Goal: Transaction & Acquisition: Purchase product/service

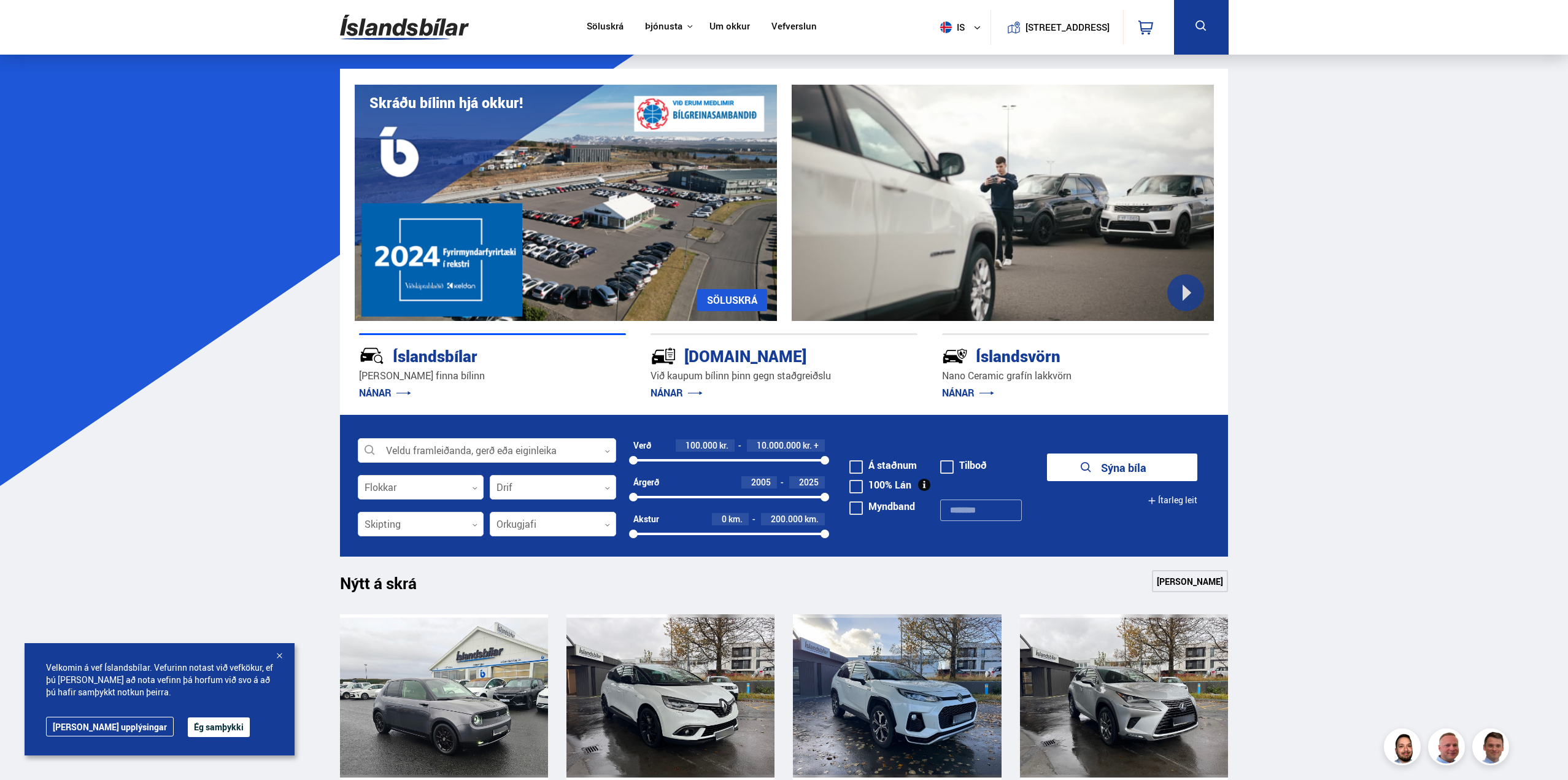
click at [738, 31] on link "Um okkur" at bounding box center [729, 27] width 41 height 13
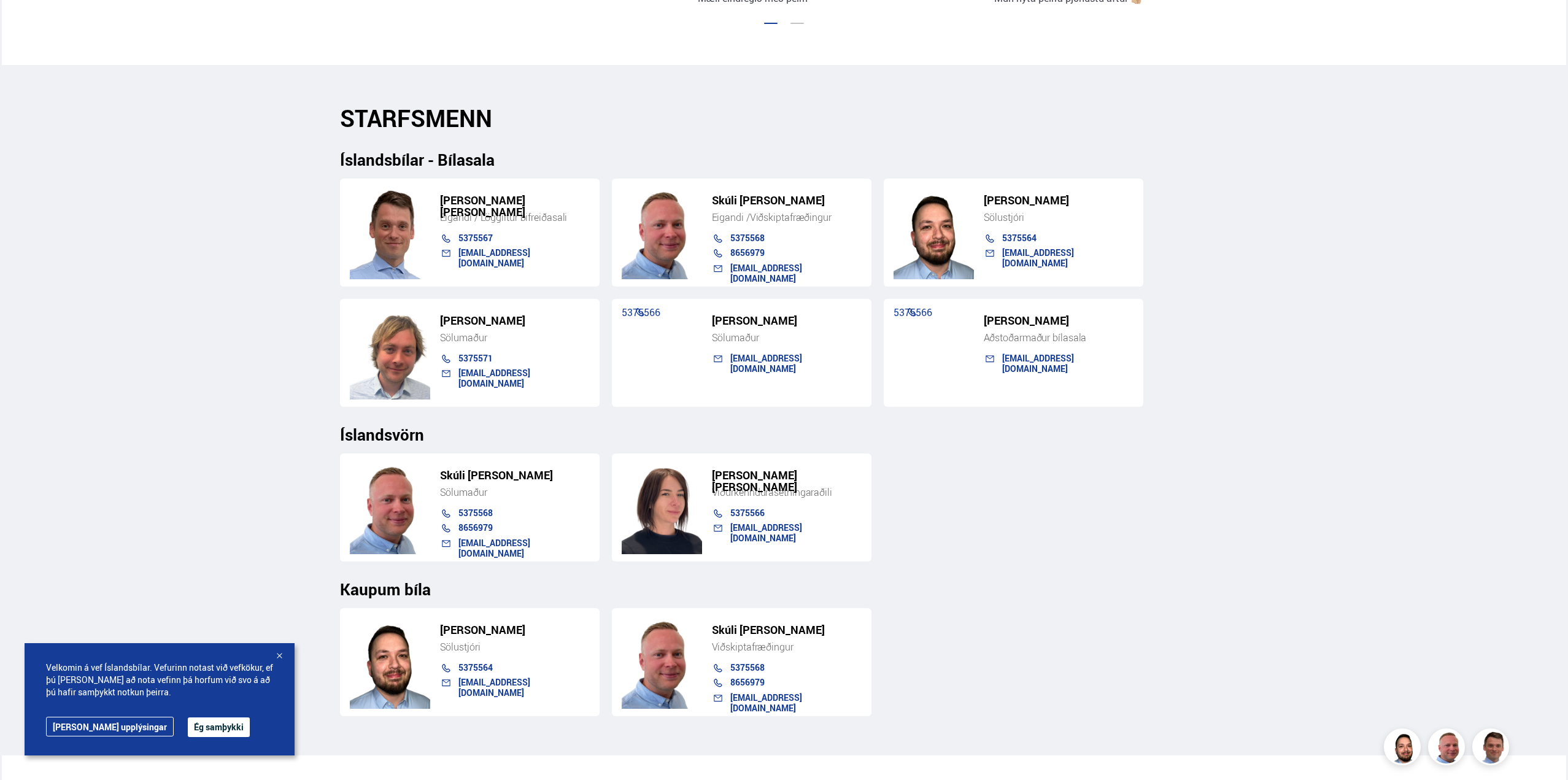
scroll to position [1167, 0]
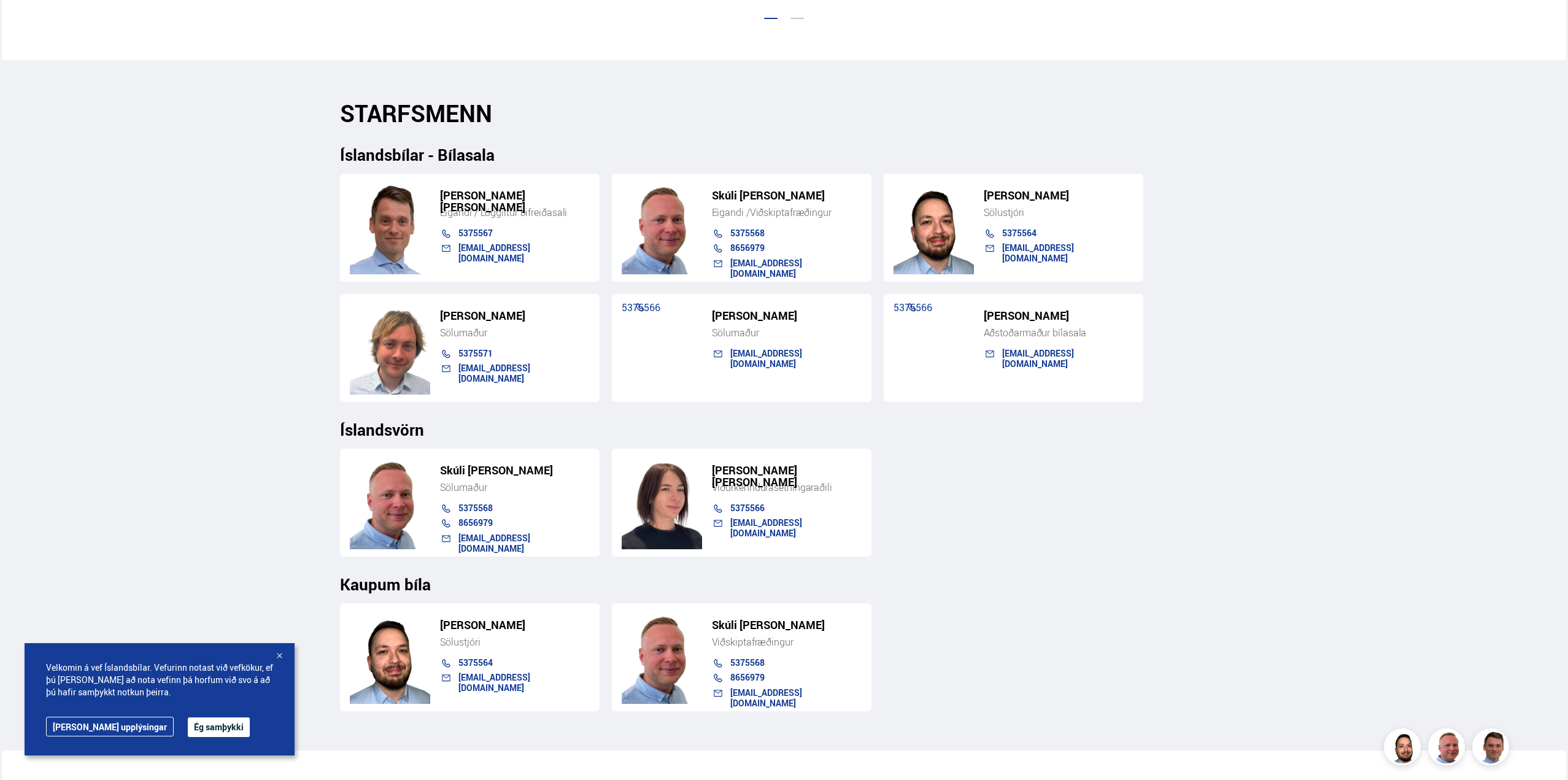
click at [747, 320] on h5 "[PERSON_NAME]" at bounding box center [787, 315] width 150 height 12
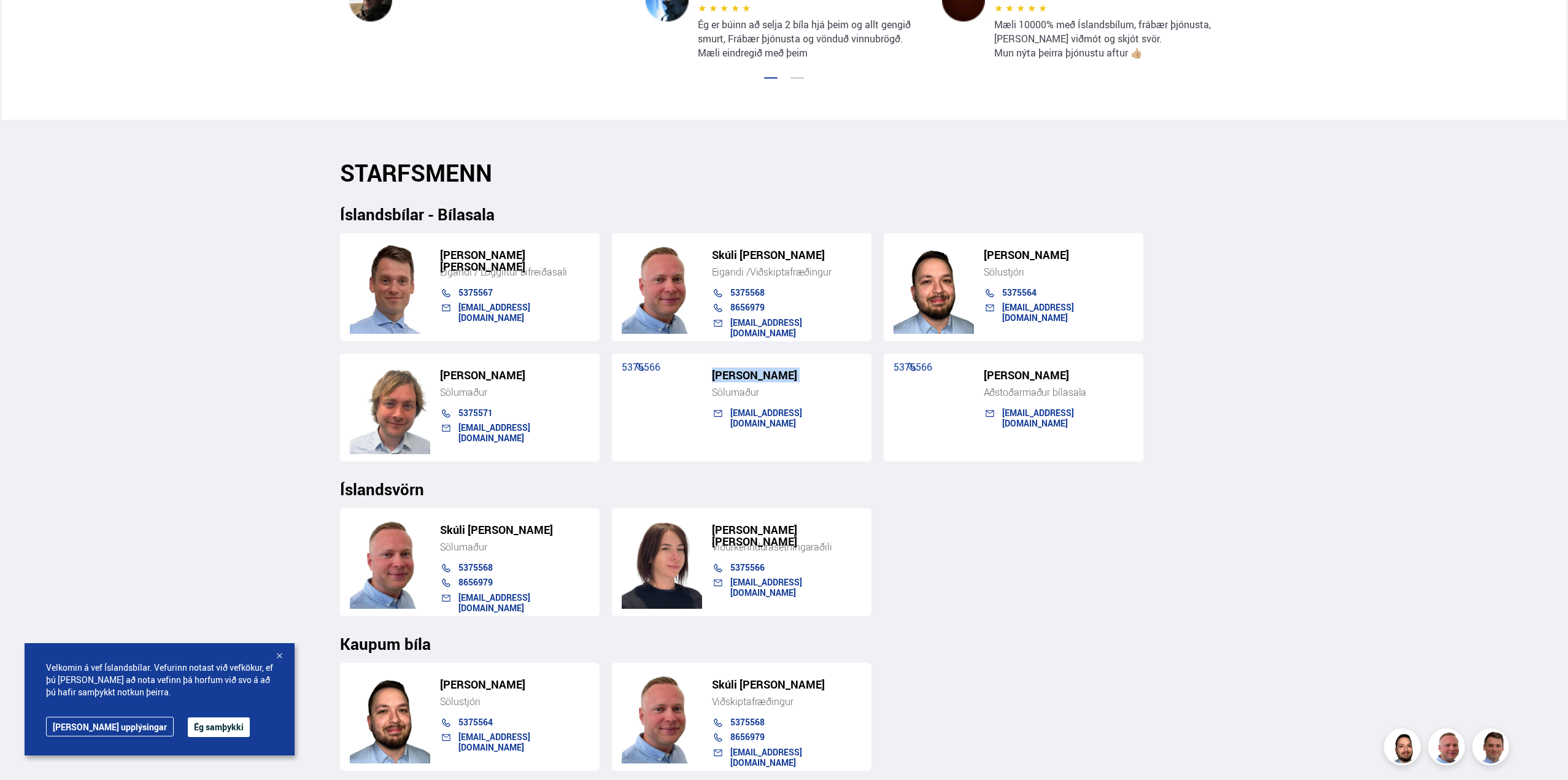
scroll to position [1105, 0]
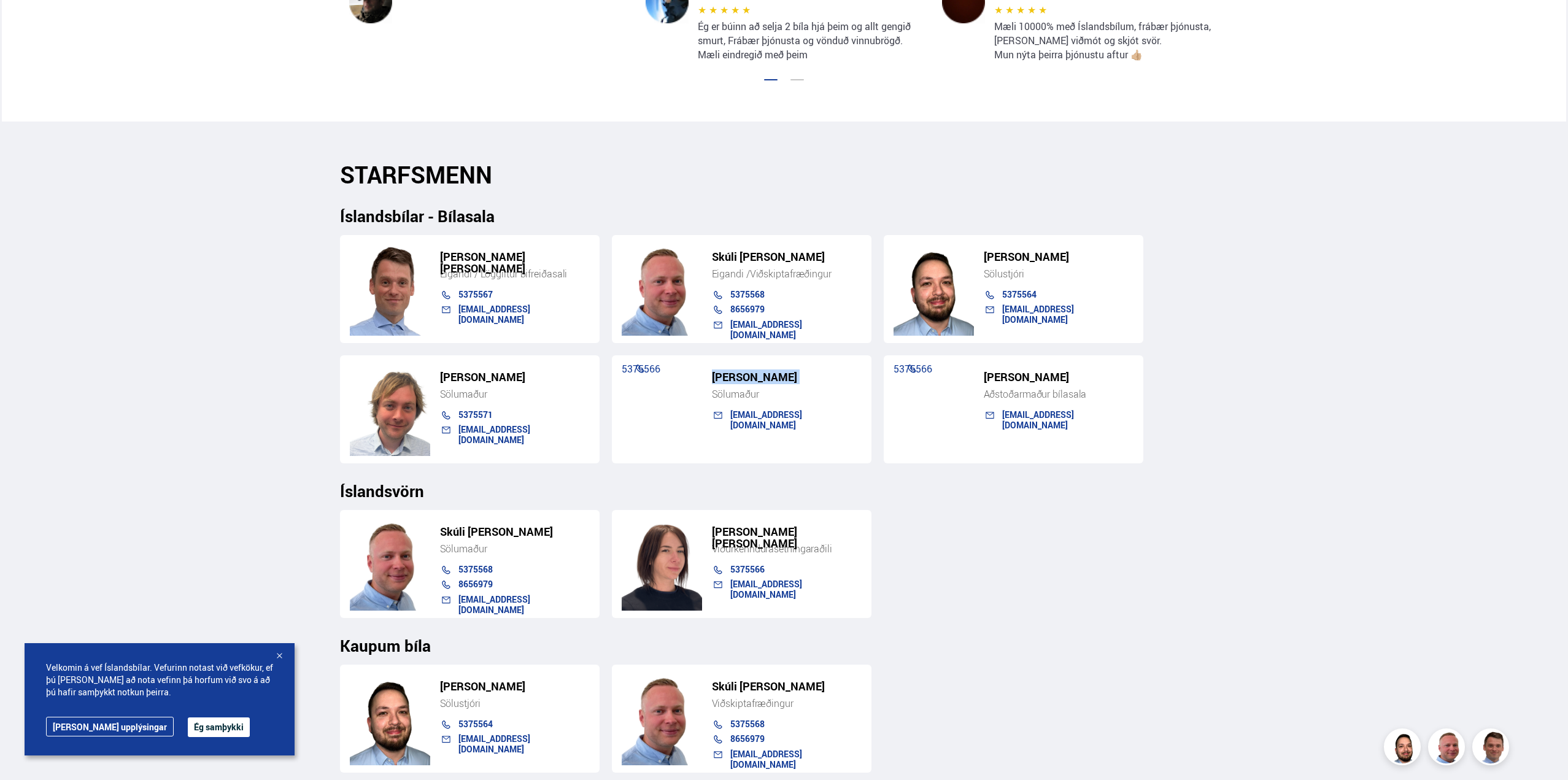
click at [737, 380] on h5 "[PERSON_NAME]" at bounding box center [787, 377] width 150 height 12
click at [744, 378] on h5 "[PERSON_NAME]" at bounding box center [787, 377] width 150 height 12
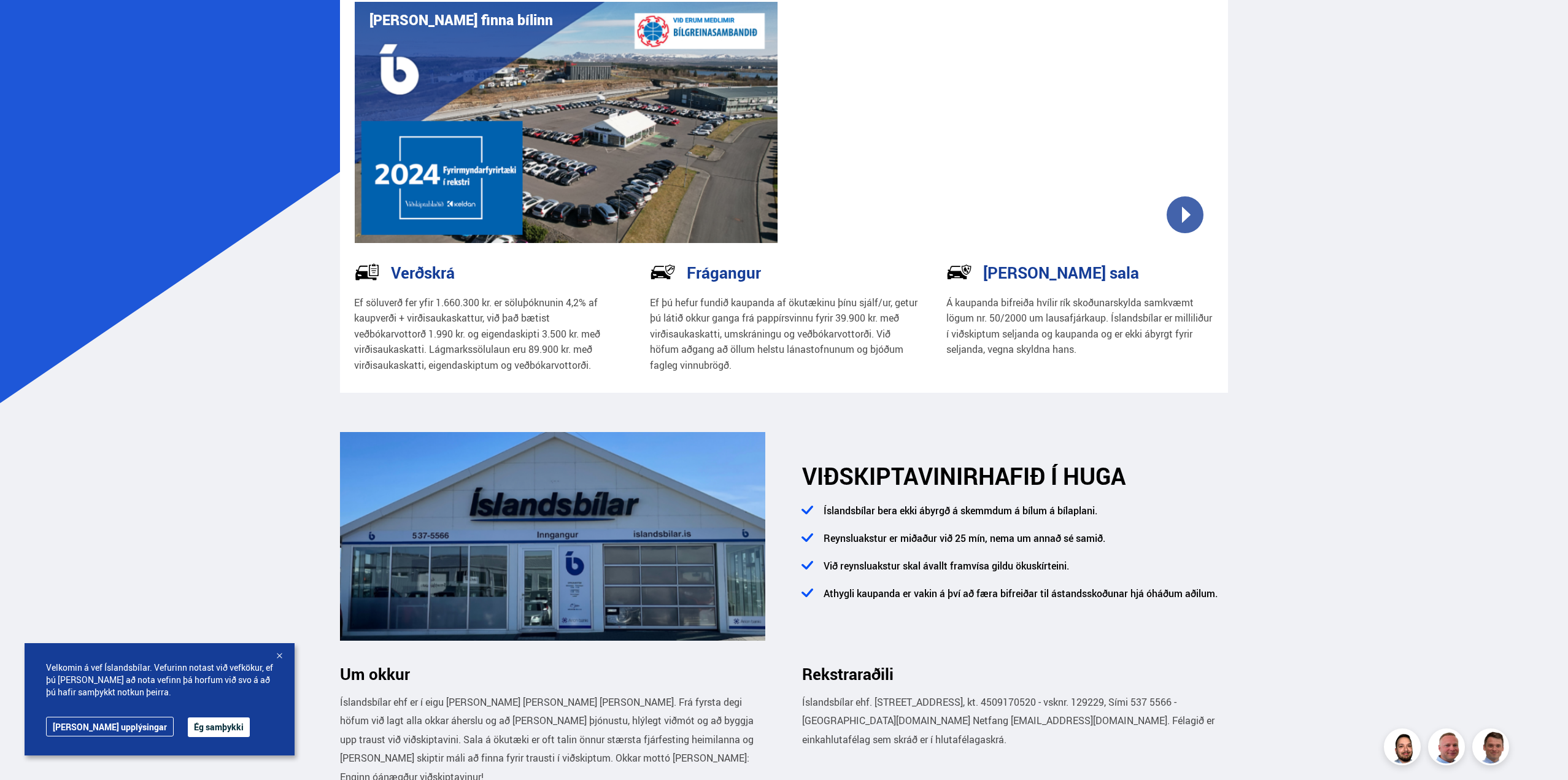
scroll to position [0, 0]
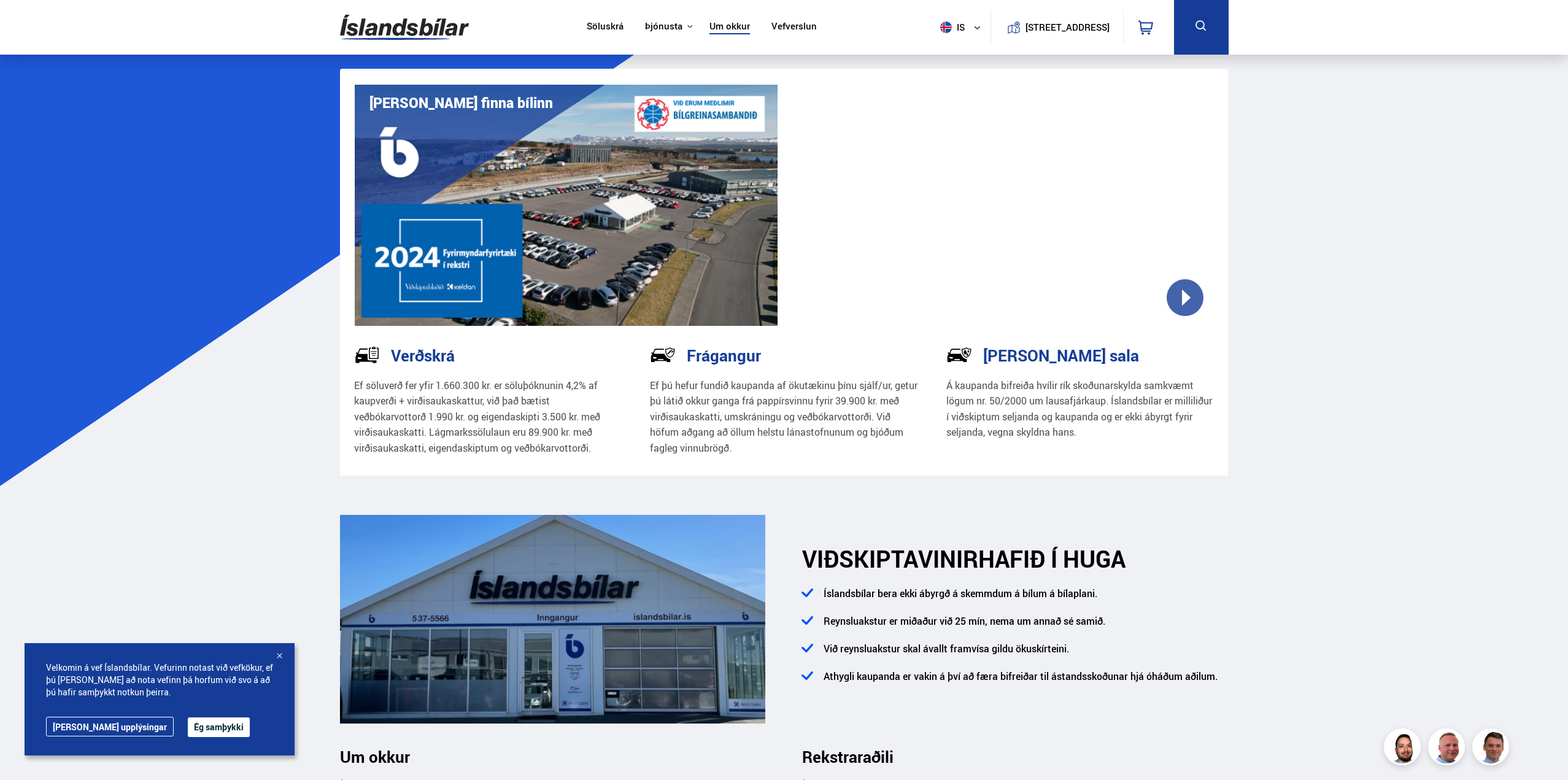
click at [773, 34] on nav "Söluskrá Þjónusta Íslandsbílar [DOMAIN_NAME] Íslandsvörn Leiðbeiningar Um okkur…" at bounding box center [702, 27] width 252 height 54
click at [776, 27] on link "Vefverslun" at bounding box center [794, 27] width 46 height 13
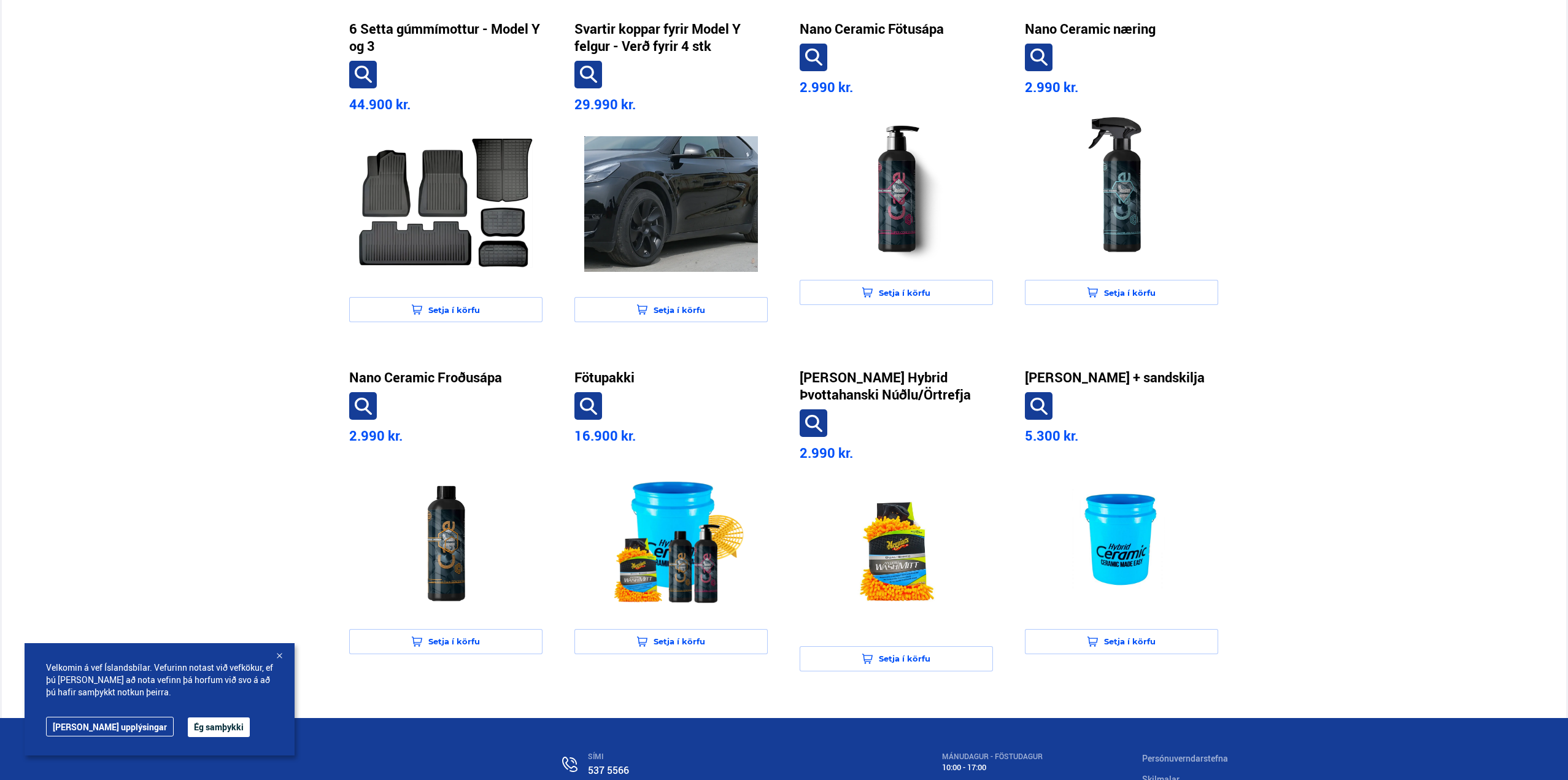
scroll to position [791, 0]
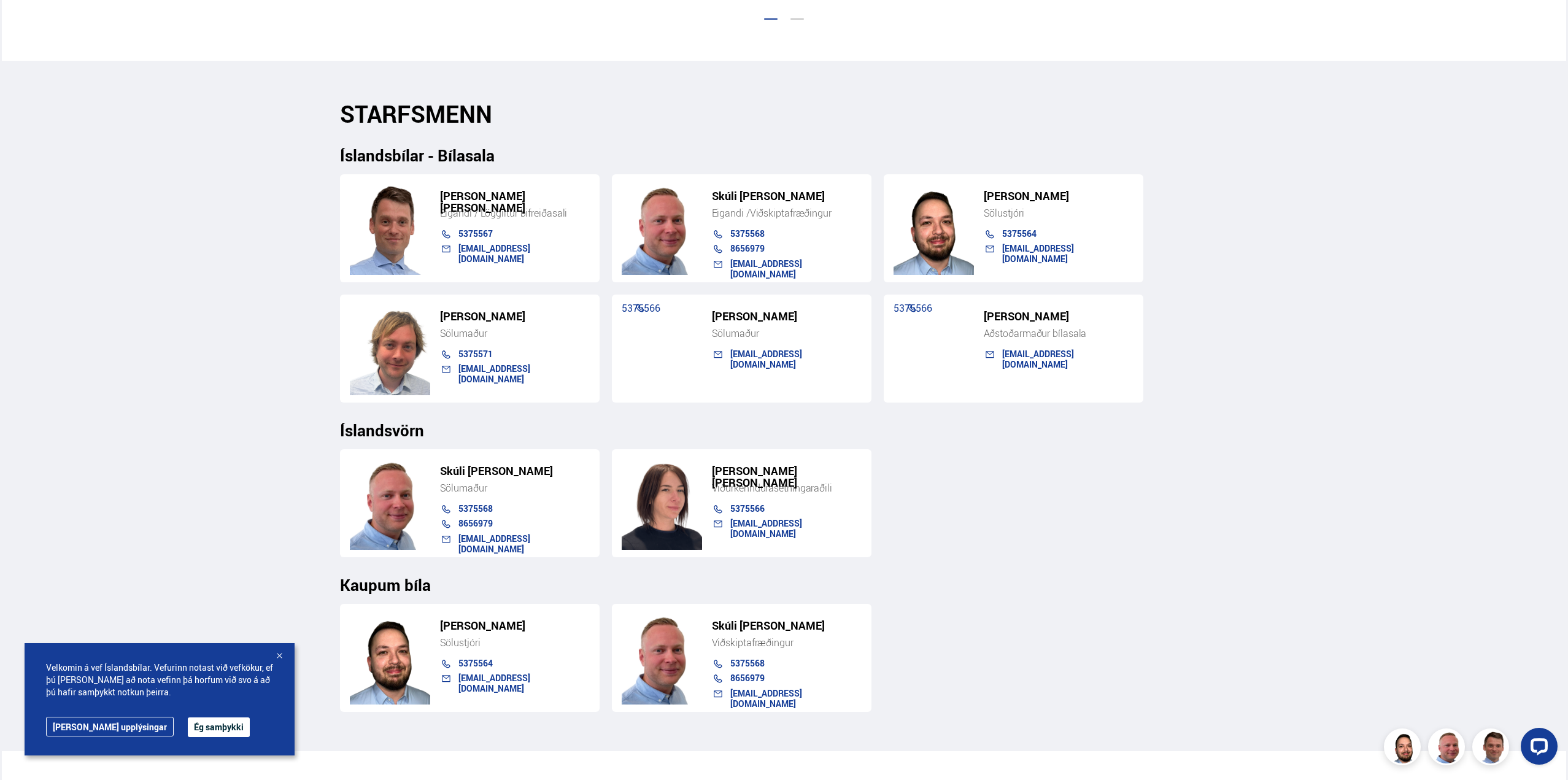
scroll to position [1167, 0]
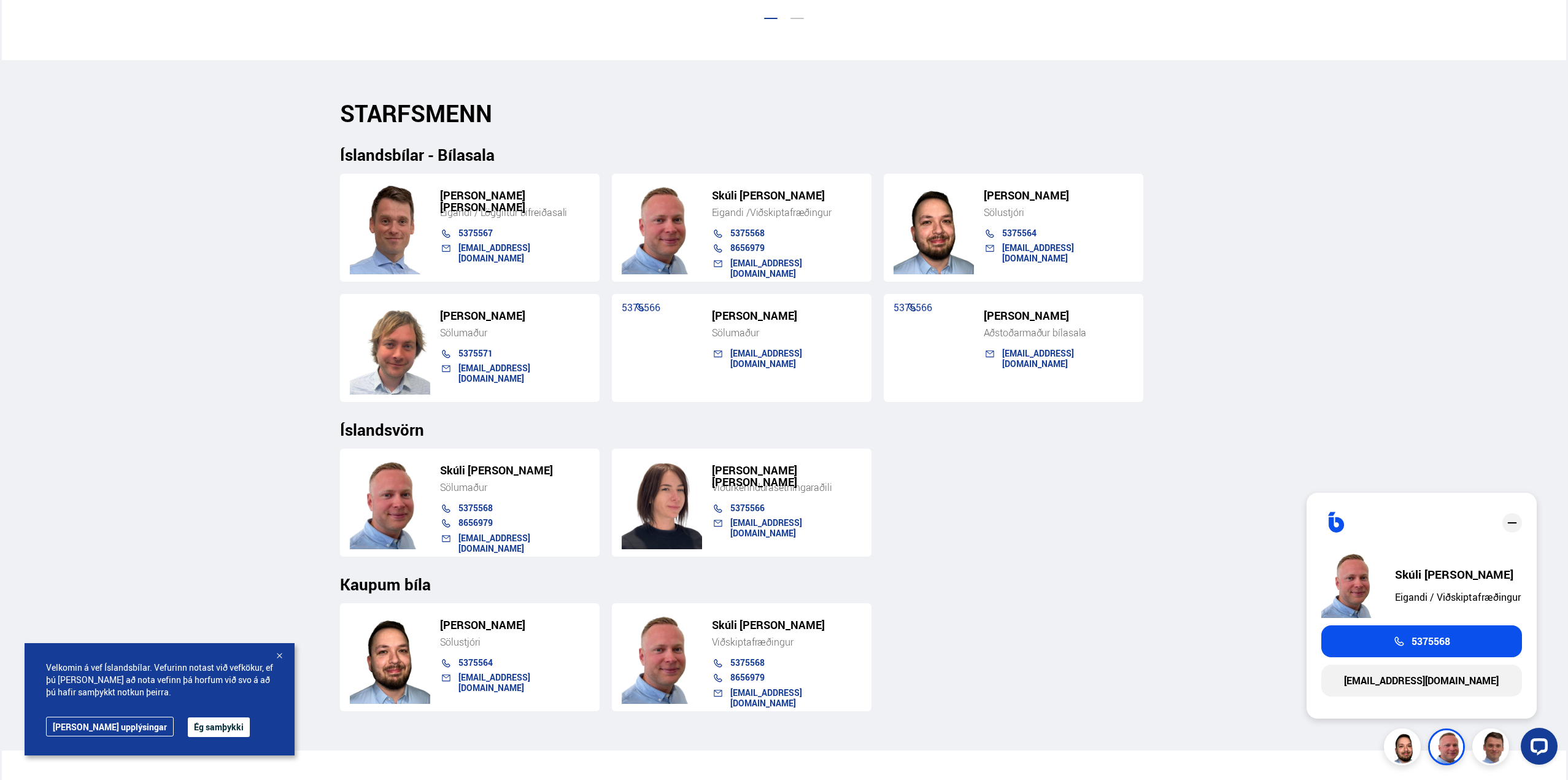
click at [1441, 743] on img at bounding box center [1448, 749] width 37 height 37
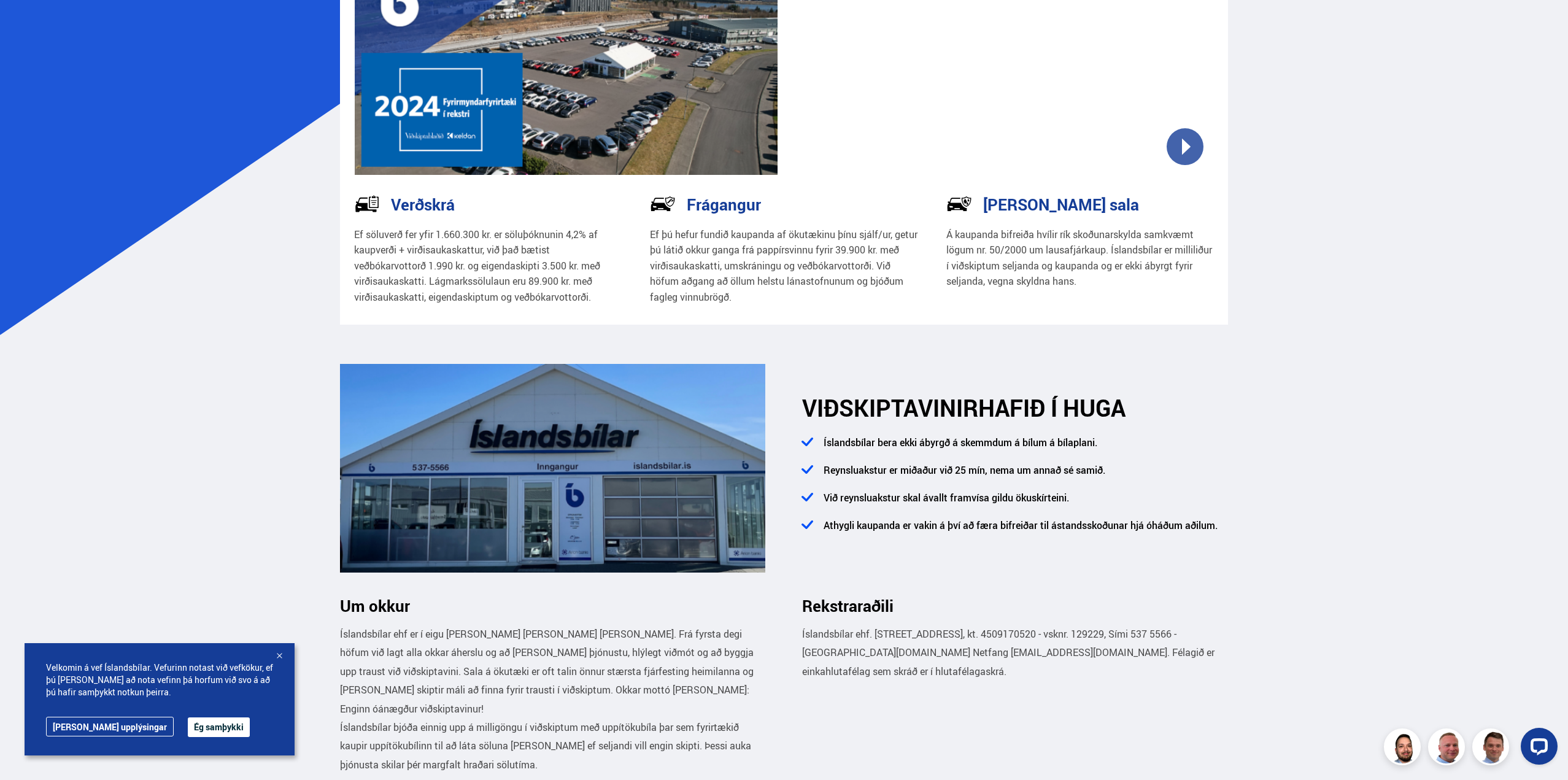
scroll to position [0, 0]
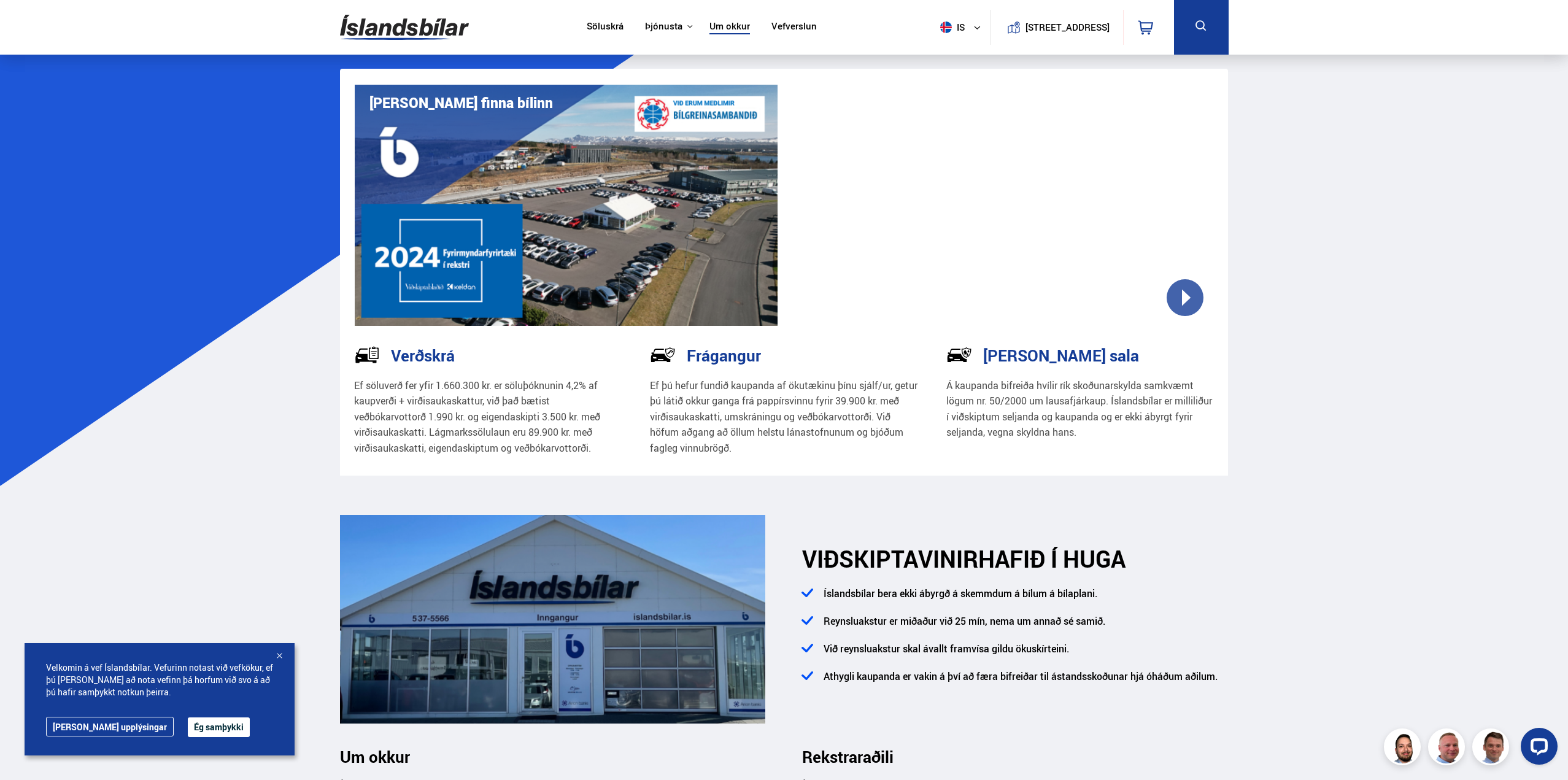
click at [587, 26] on link "Söluskrá" at bounding box center [605, 27] width 37 height 13
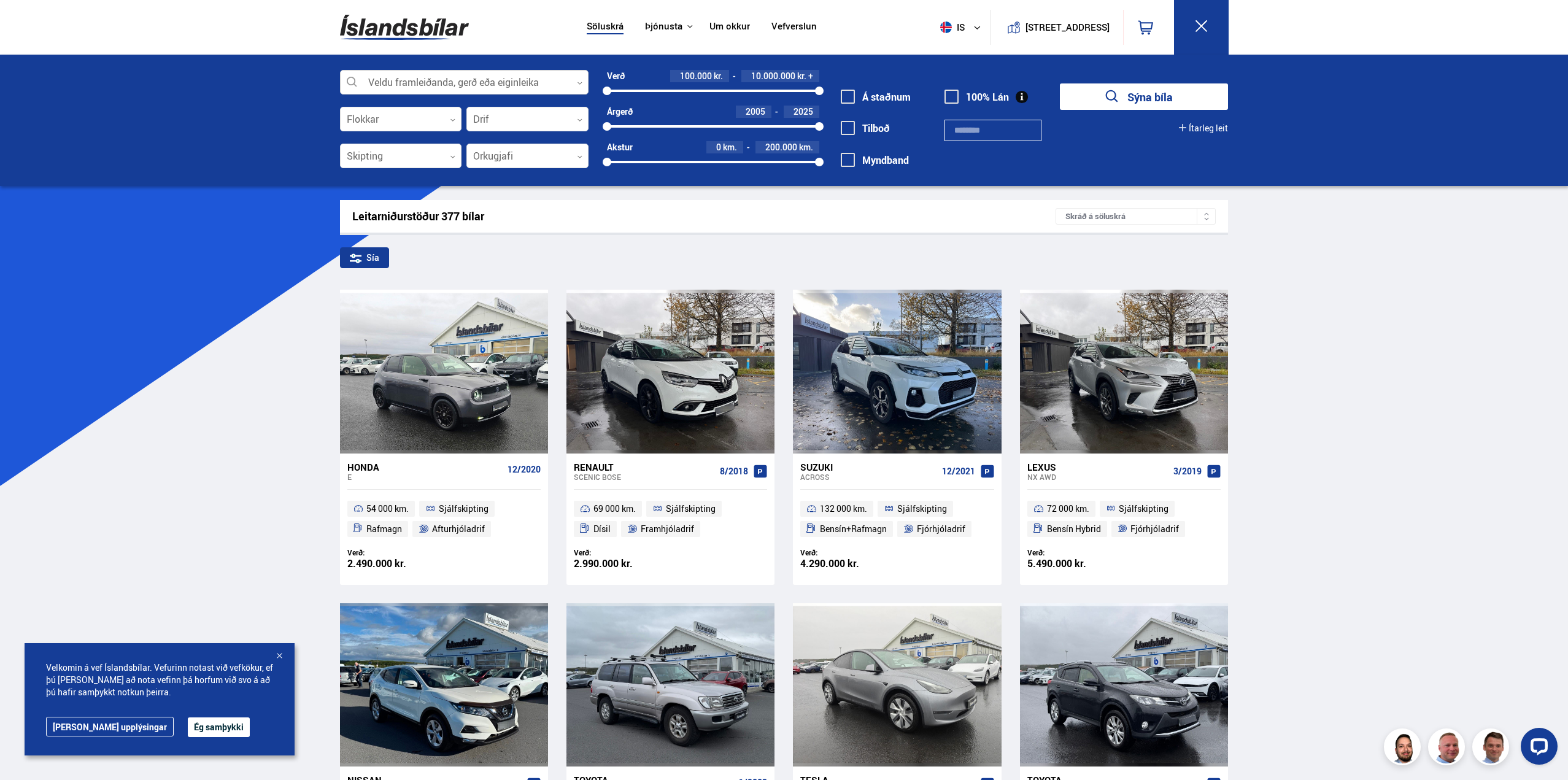
click at [415, 87] on div at bounding box center [465, 82] width 249 height 24
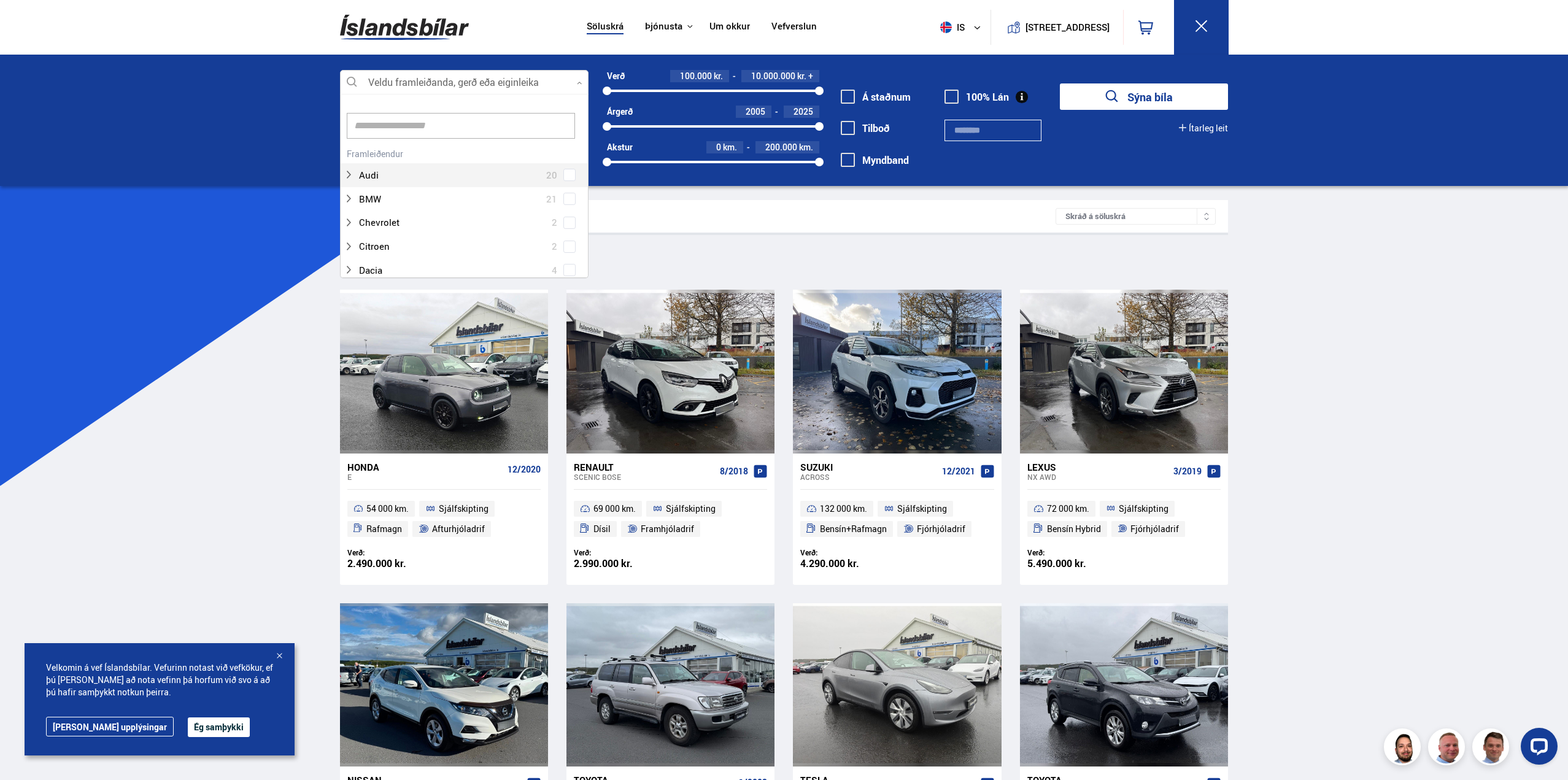
scroll to position [183, 245]
click at [375, 170] on div at bounding box center [451, 175] width 217 height 18
click at [556, 172] on div at bounding box center [451, 175] width 217 height 18
click at [562, 172] on div "Audi 20" at bounding box center [465, 166] width 247 height 42
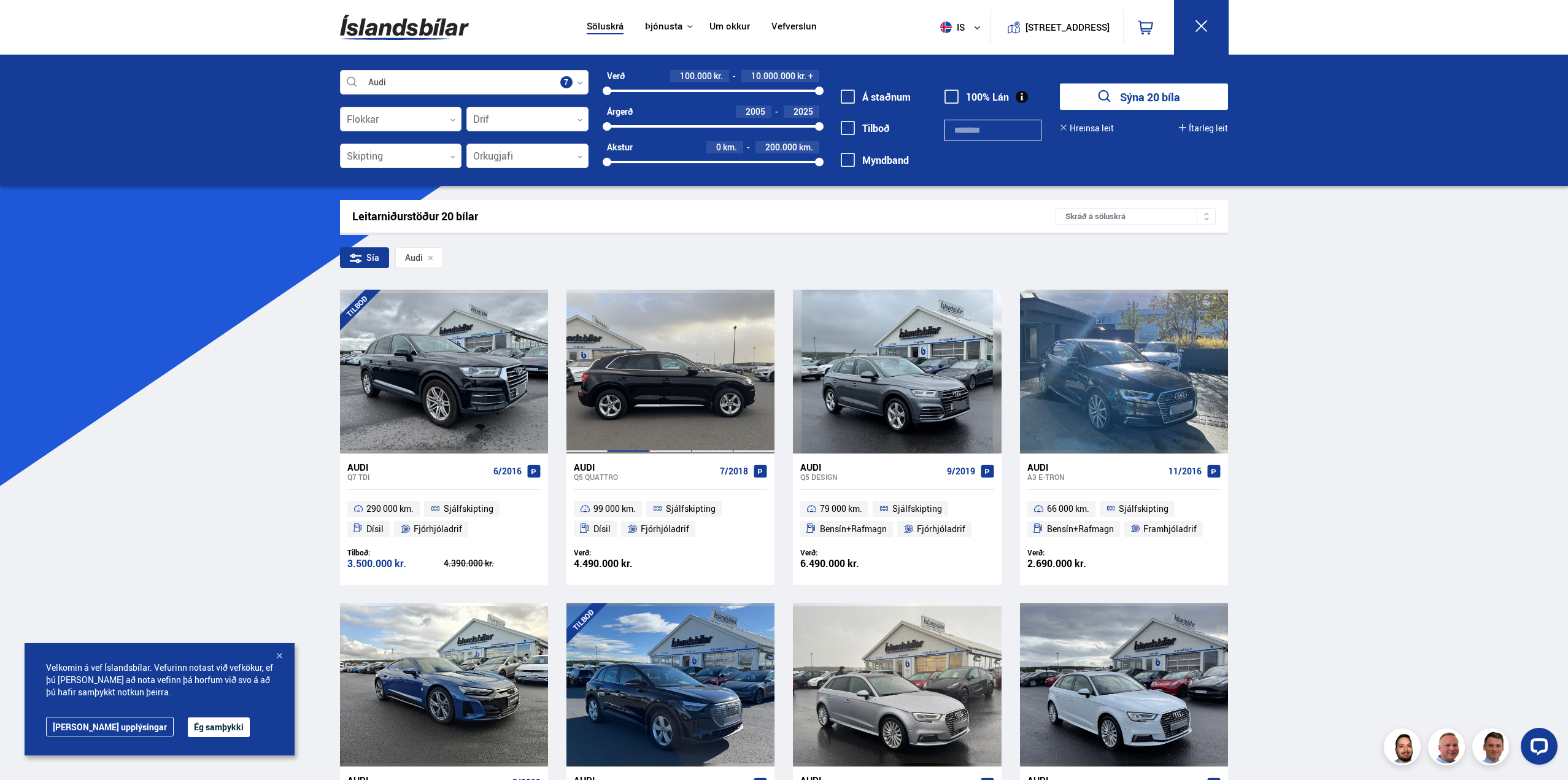
click at [639, 407] on div at bounding box center [628, 371] width 42 height 163
